Goal: Information Seeking & Learning: Learn about a topic

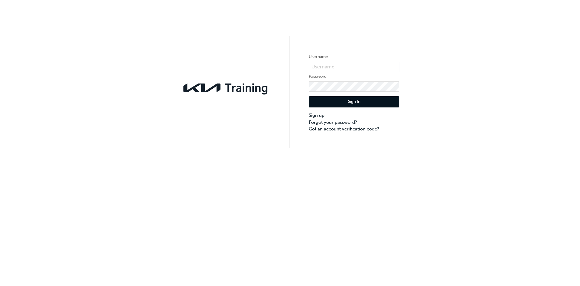
click at [328, 66] on input "text" at bounding box center [354, 67] width 91 height 10
type input "[EMAIL_ADDRESS][DOMAIN_NAME]"
click button "Sign In" at bounding box center [354, 101] width 91 height 11
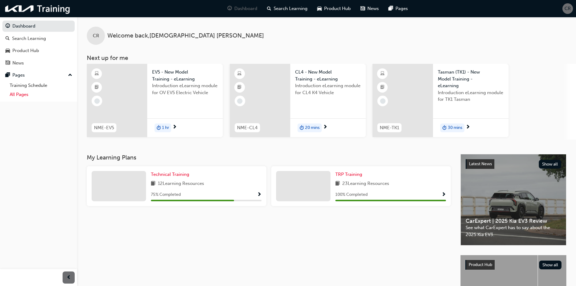
click at [27, 94] on link "All Pages" at bounding box center [40, 94] width 67 height 9
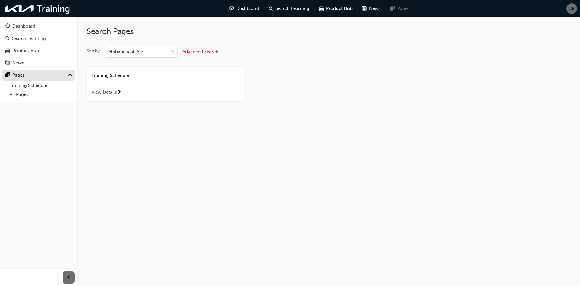
click at [19, 78] on div "Pages" at bounding box center [38, 75] width 66 height 8
click at [23, 64] on div "News" at bounding box center [17, 63] width 11 height 7
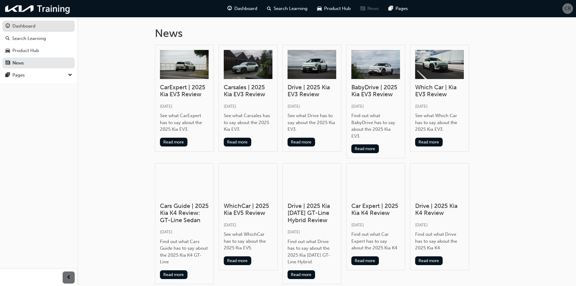
click at [27, 24] on div "Dashboard" at bounding box center [23, 26] width 23 height 7
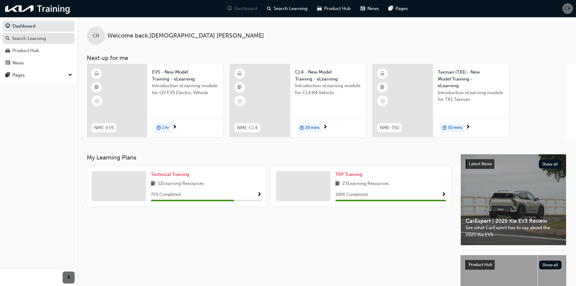
click at [27, 38] on div "Search Learning" at bounding box center [29, 38] width 34 height 7
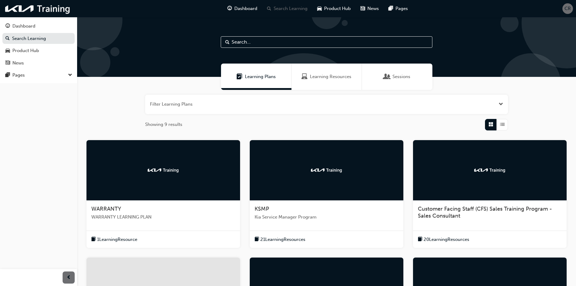
click at [400, 73] on div "Sessions" at bounding box center [397, 76] width 70 height 26
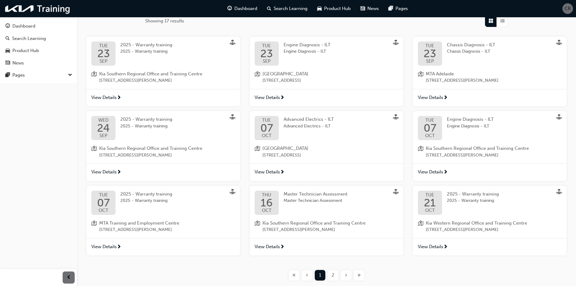
scroll to position [137, 0]
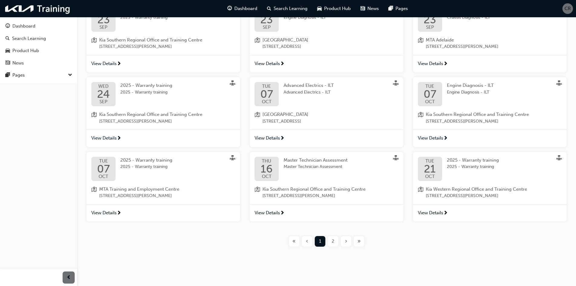
click at [333, 240] on span "2" at bounding box center [332, 240] width 3 height 7
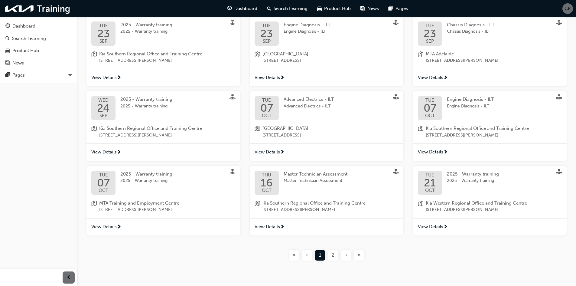
scroll to position [137, 0]
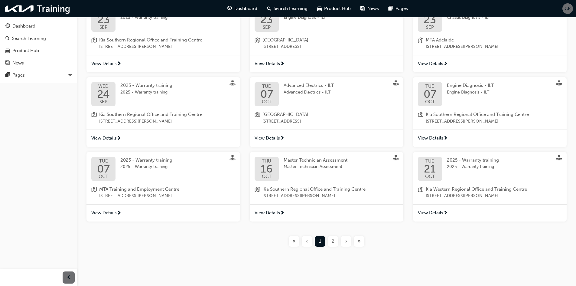
click at [330, 240] on div "2" at bounding box center [333, 241] width 11 height 11
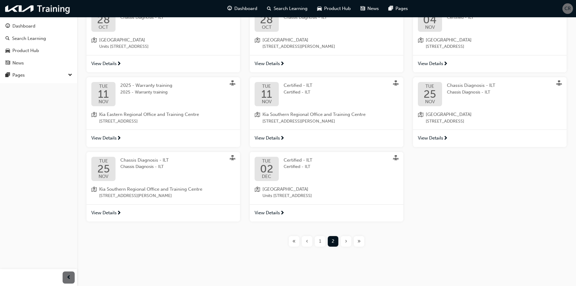
scroll to position [0, 0]
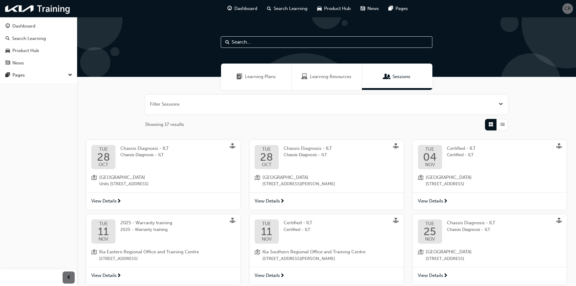
click at [271, 77] on span "Learning Plans" at bounding box center [260, 76] width 31 height 7
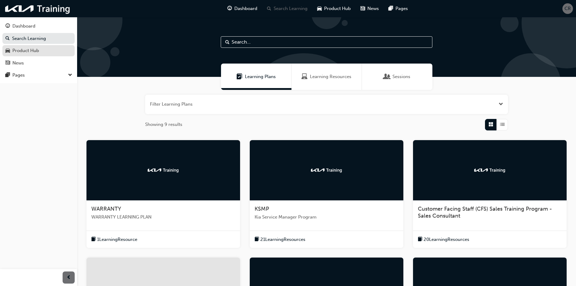
click at [32, 48] on div "Product Hub" at bounding box center [25, 50] width 27 height 7
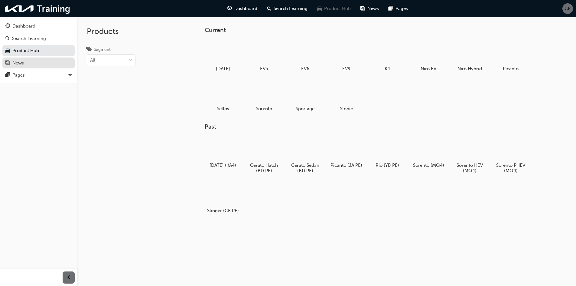
click at [27, 61] on div "News" at bounding box center [38, 63] width 66 height 8
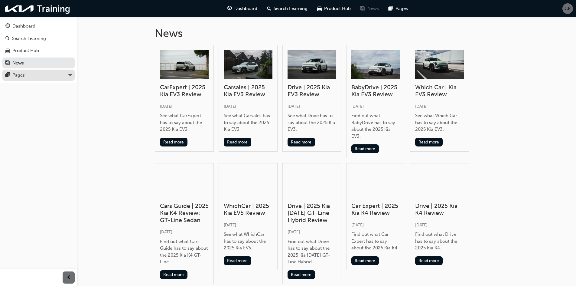
click at [20, 76] on div "Pages" at bounding box center [18, 75] width 12 height 7
